Goal: Task Accomplishment & Management: Manage account settings

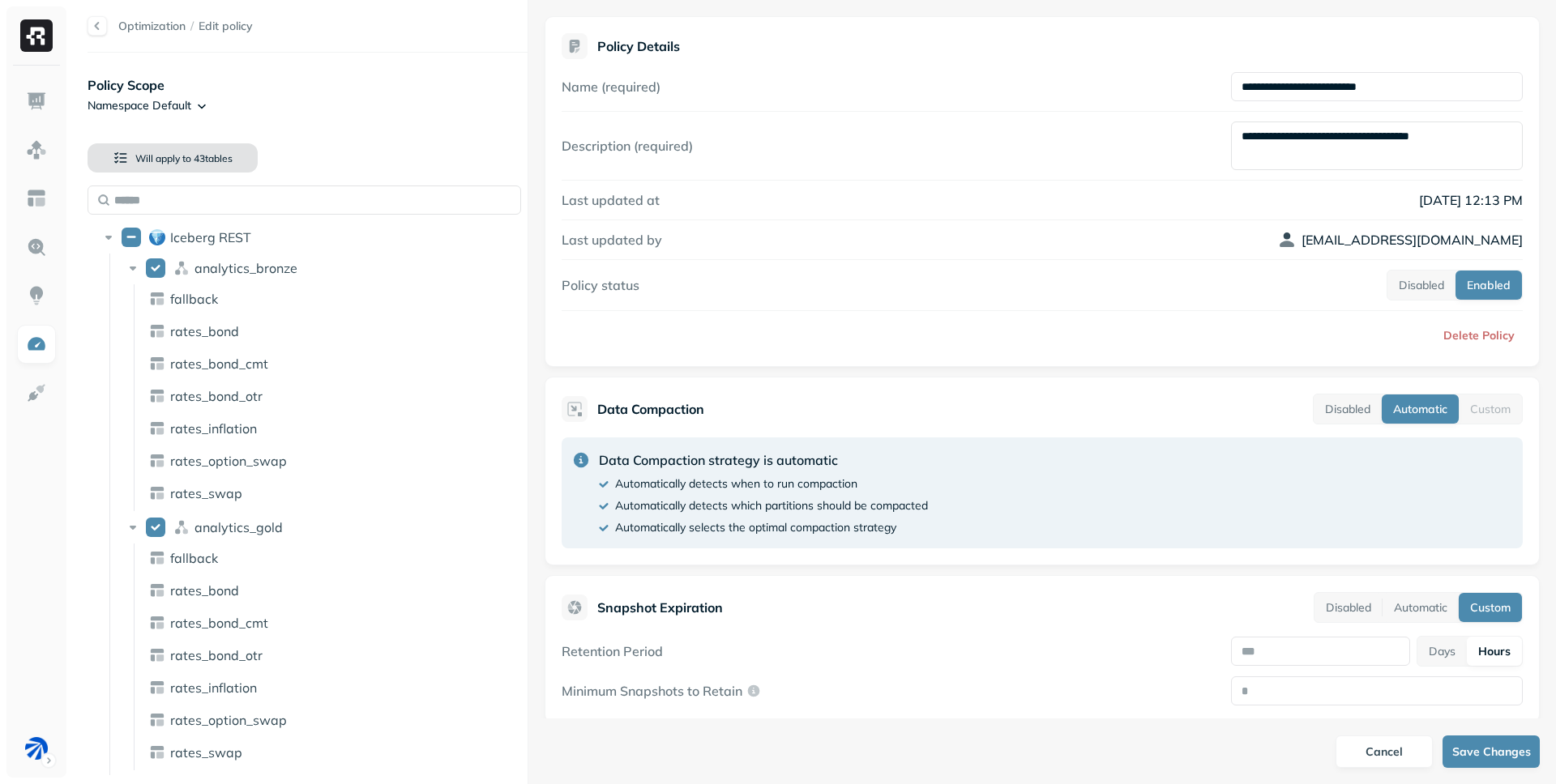
scroll to position [275, 0]
click at [42, 752] on html "**********" at bounding box center [778, 392] width 1556 height 784
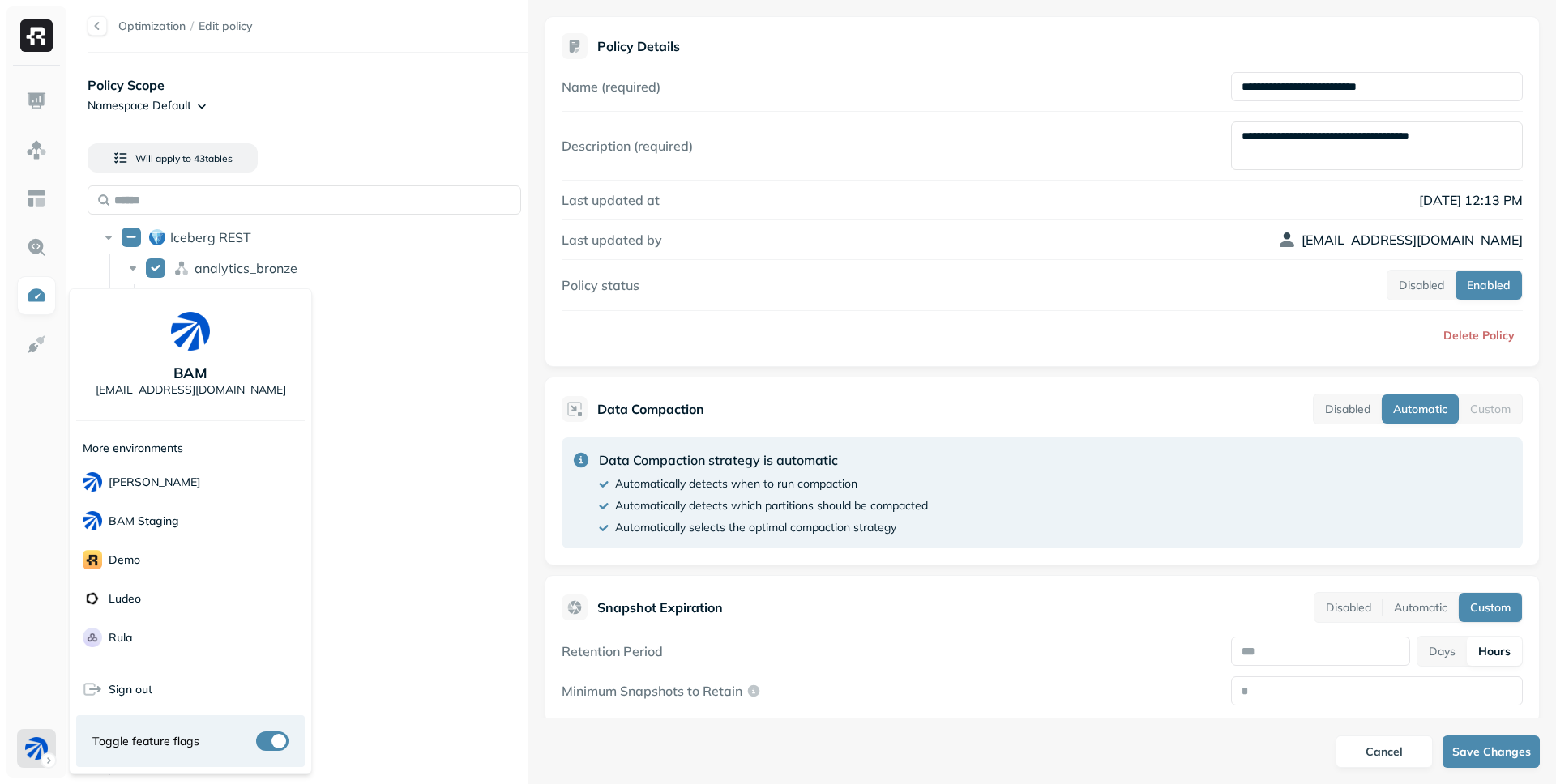
click at [23, 632] on html "**********" at bounding box center [778, 392] width 1556 height 784
